Goal: Task Accomplishment & Management: Manage account settings

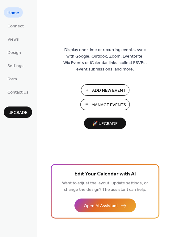
click at [105, 103] on span "Manage Events" at bounding box center [108, 105] width 35 height 6
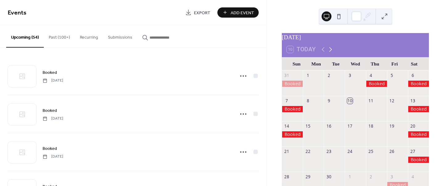
click at [330, 52] on icon at bounding box center [330, 49] width 3 height 5
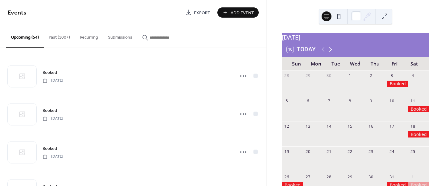
click at [330, 52] on icon at bounding box center [330, 49] width 3 height 5
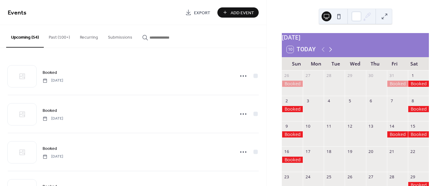
click at [330, 52] on icon at bounding box center [330, 49] width 3 height 5
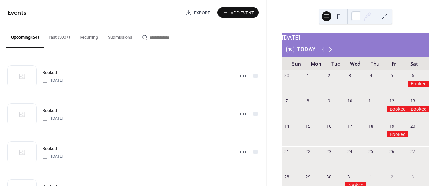
click at [330, 52] on icon at bounding box center [330, 49] width 3 height 5
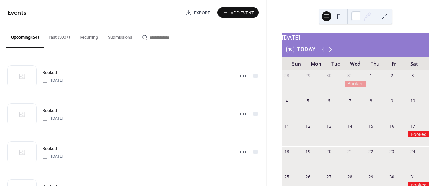
click at [330, 52] on icon at bounding box center [330, 49] width 3 height 5
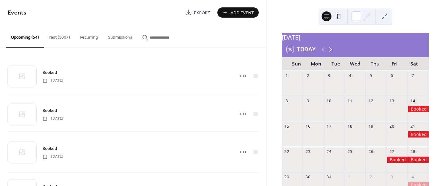
click at [330, 52] on icon at bounding box center [330, 49] width 3 height 5
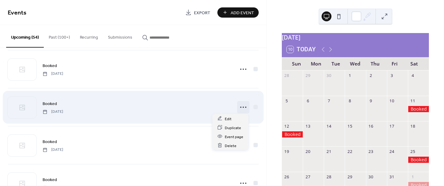
click at [243, 105] on icon at bounding box center [243, 107] width 10 height 10
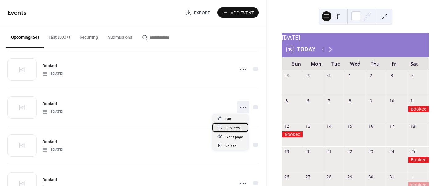
click at [238, 127] on span "Duplicate" at bounding box center [233, 127] width 16 height 6
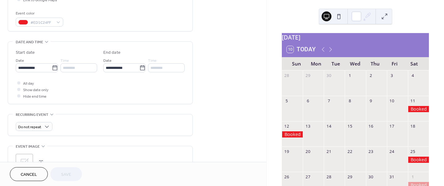
scroll to position [163, 0]
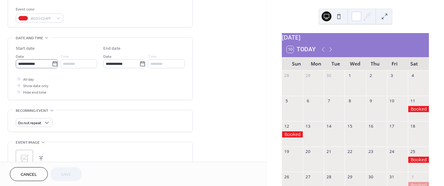
click at [56, 65] on icon at bounding box center [55, 64] width 6 height 6
click at [52, 65] on input "**********" at bounding box center [34, 63] width 36 height 9
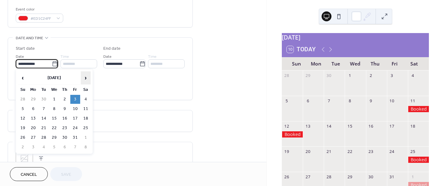
click at [86, 76] on span "›" at bounding box center [85, 78] width 9 height 12
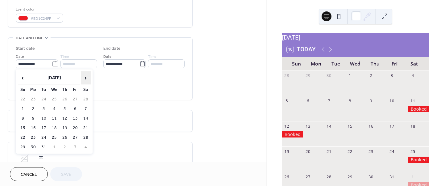
click at [86, 76] on span "›" at bounding box center [85, 78] width 9 height 12
click at [85, 115] on td "18" at bounding box center [86, 118] width 10 height 9
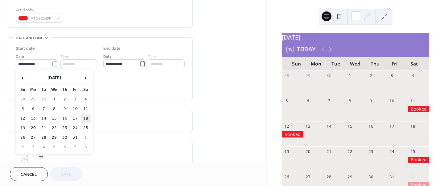
type input "**********"
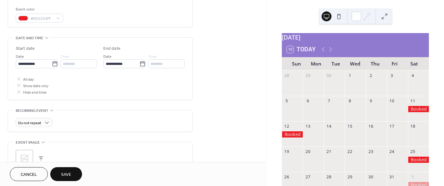
click at [69, 172] on span "Save" at bounding box center [66, 174] width 10 height 6
